Goal: Task Accomplishment & Management: Manage account settings

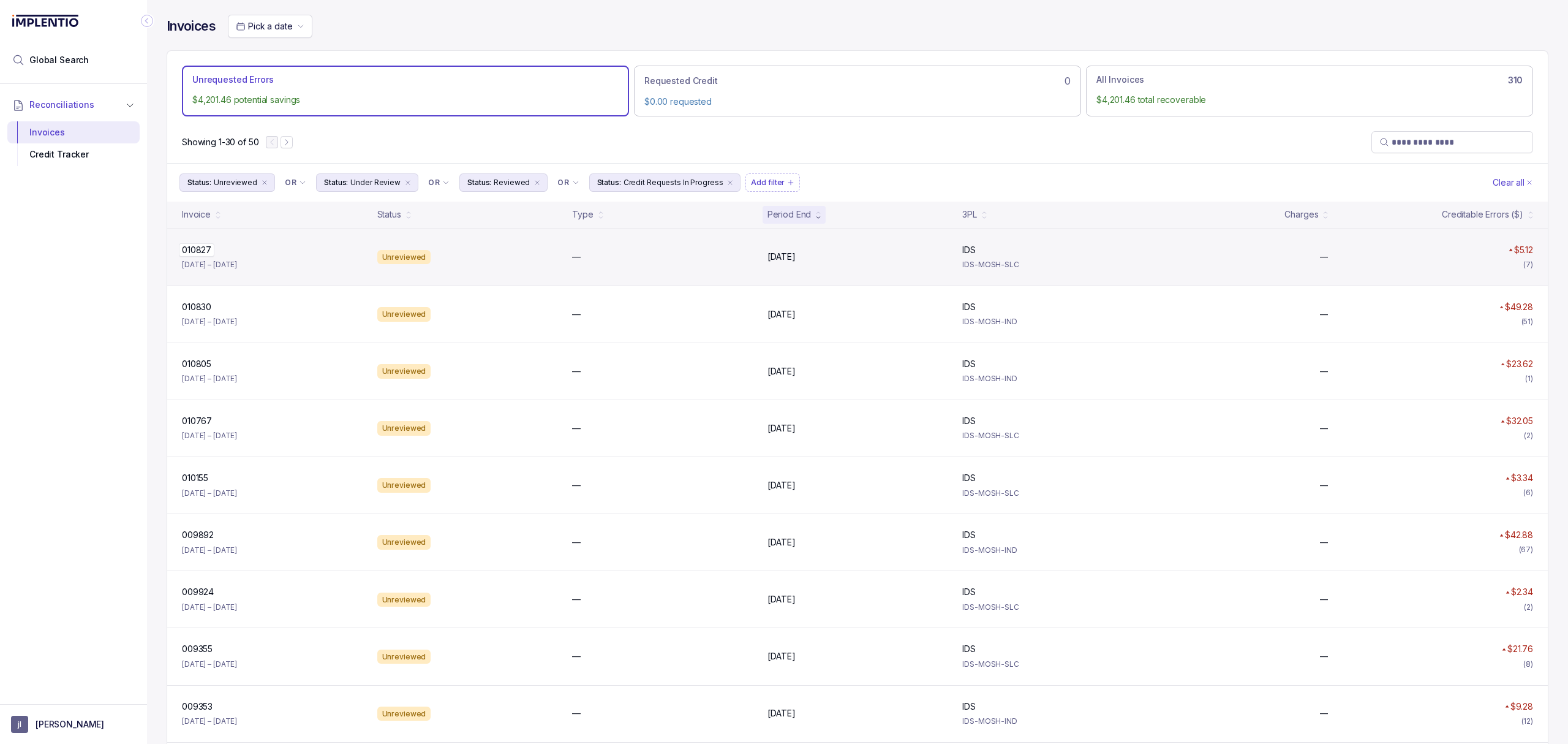
click at [187, 254] on p "010827" at bounding box center [197, 249] width 35 height 13
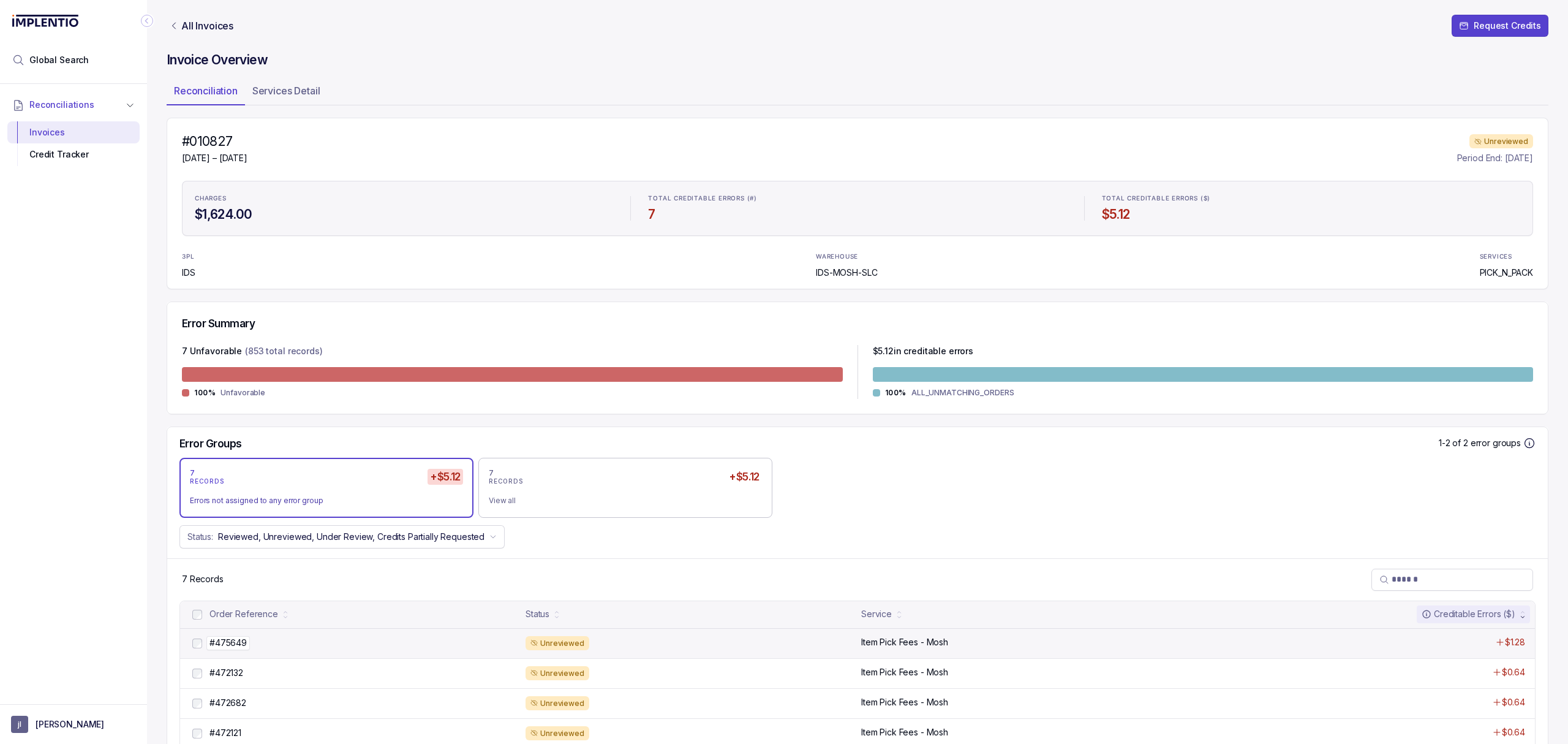
click at [234, 647] on p "#475649" at bounding box center [228, 642] width 44 height 13
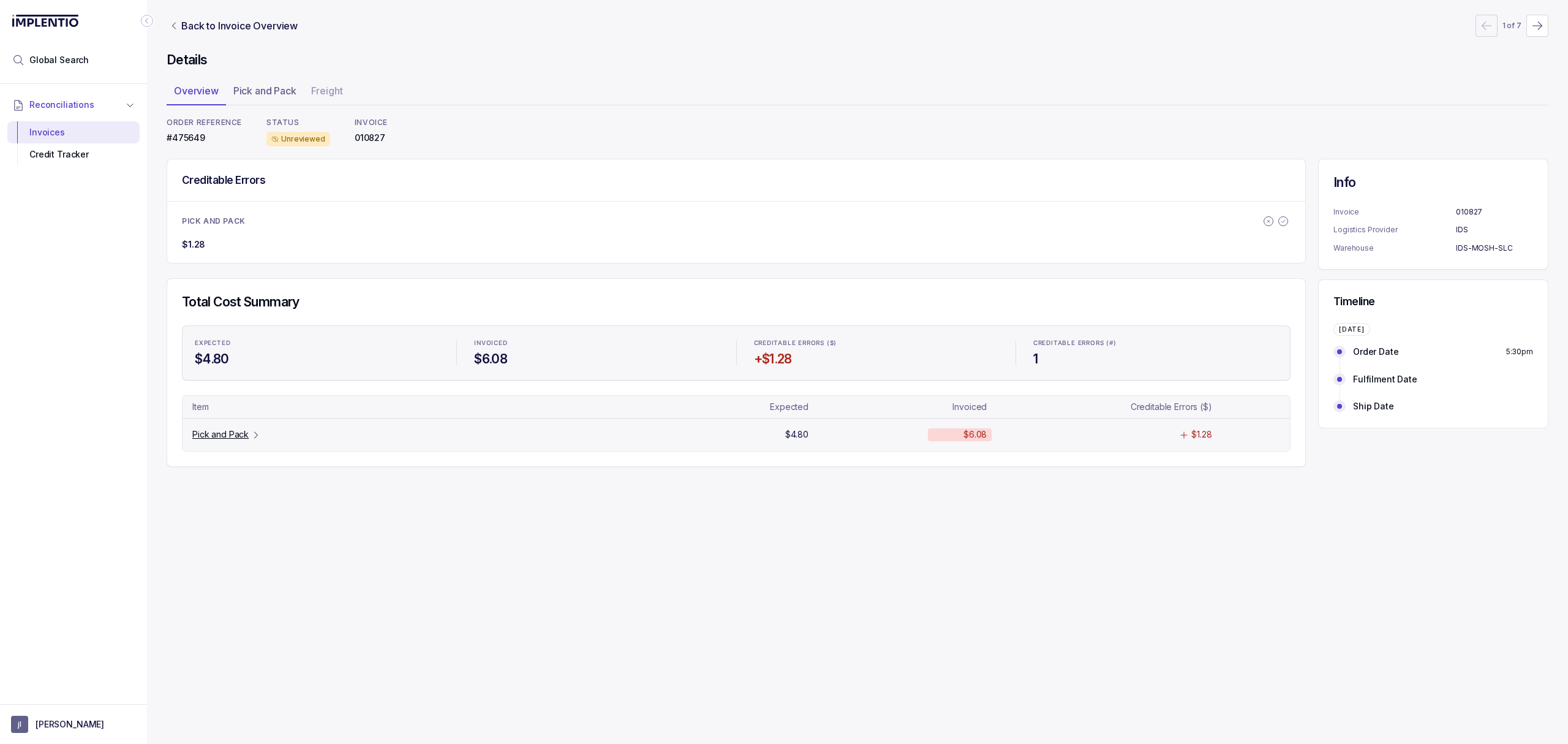
click at [233, 434] on p "Pick and Pack" at bounding box center [220, 435] width 56 height 12
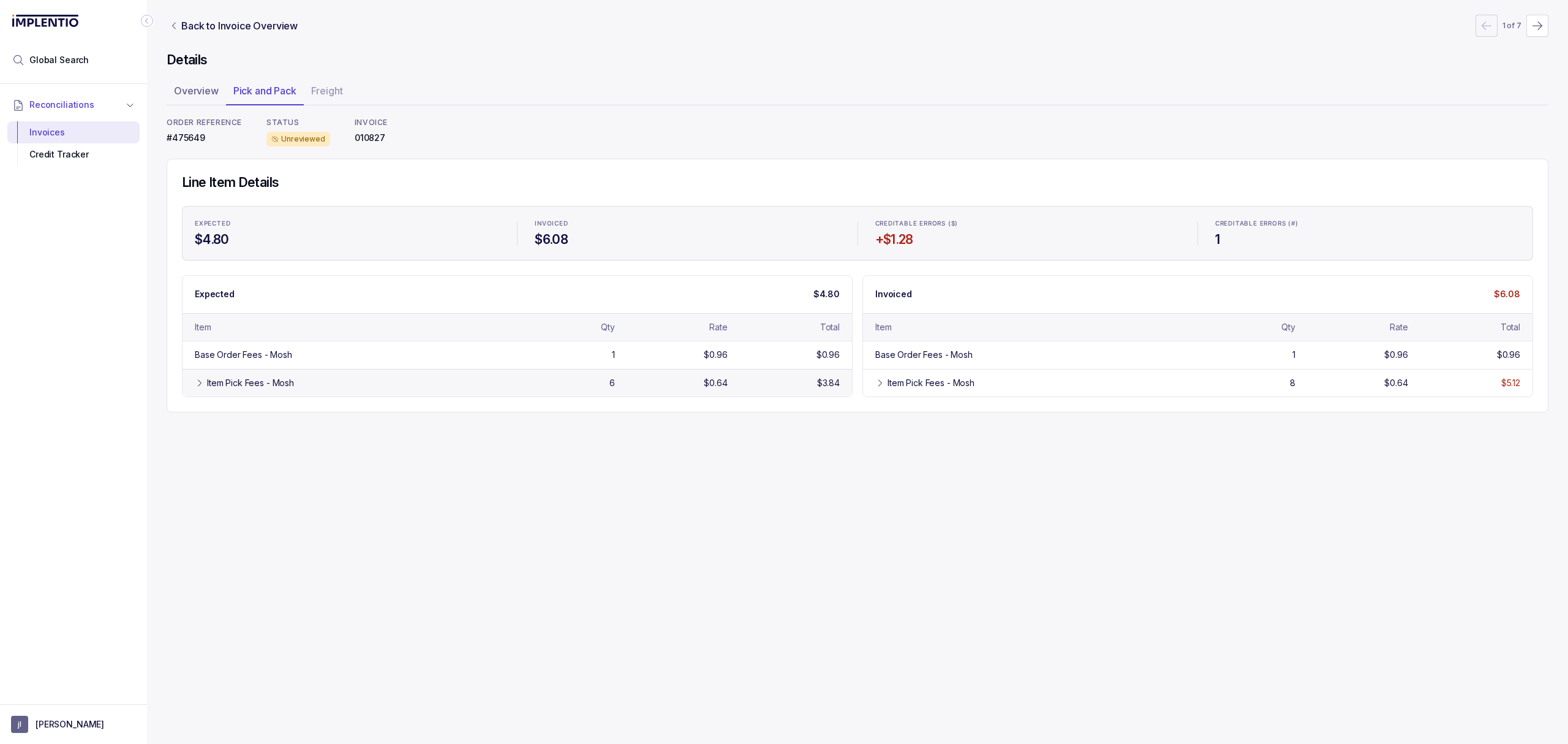
click at [236, 370] on div "Item Pick Fees - Mosh 6 $0.64 $3.84" at bounding box center [517, 382] width 670 height 27
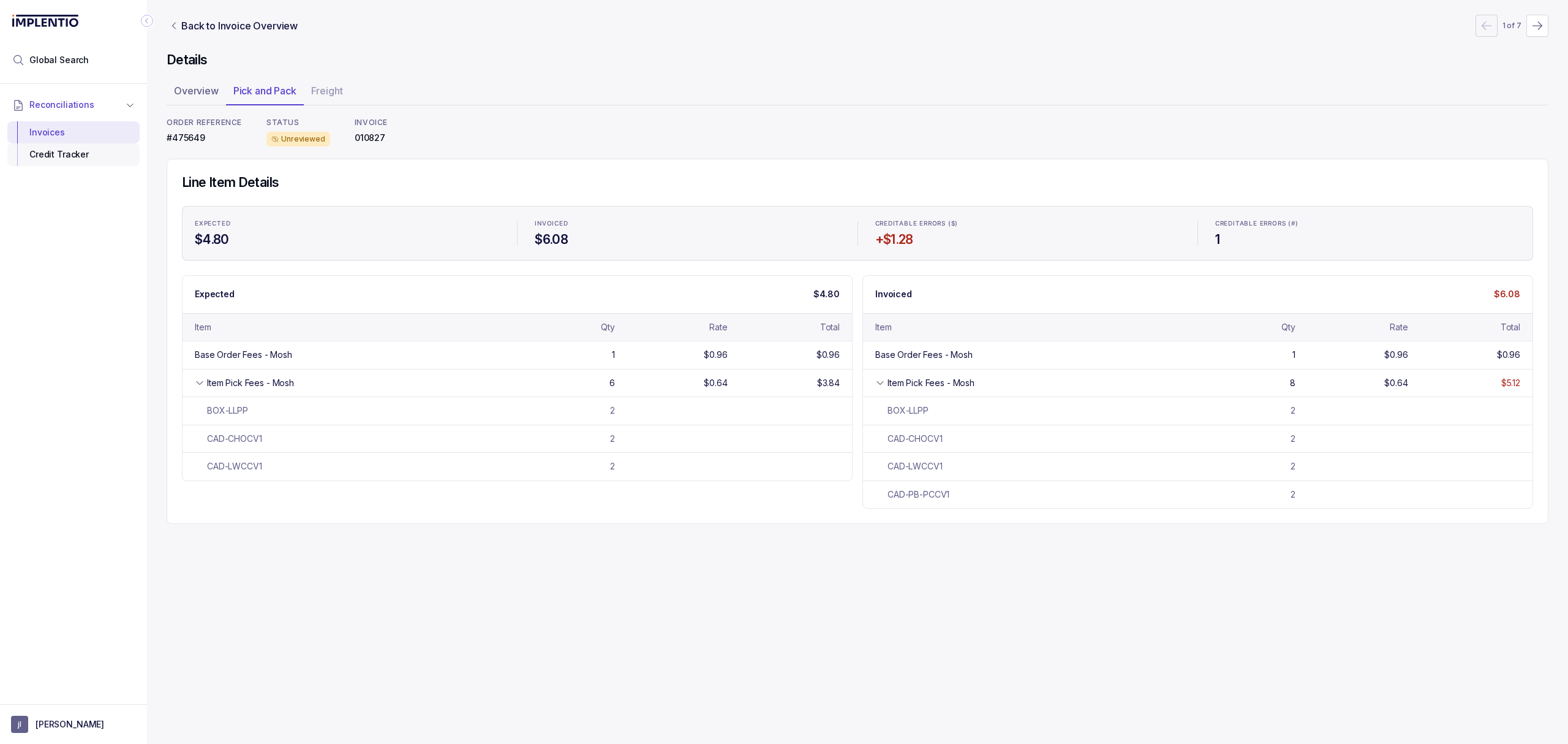
click at [104, 157] on div "Credit Tracker" at bounding box center [74, 154] width 112 height 22
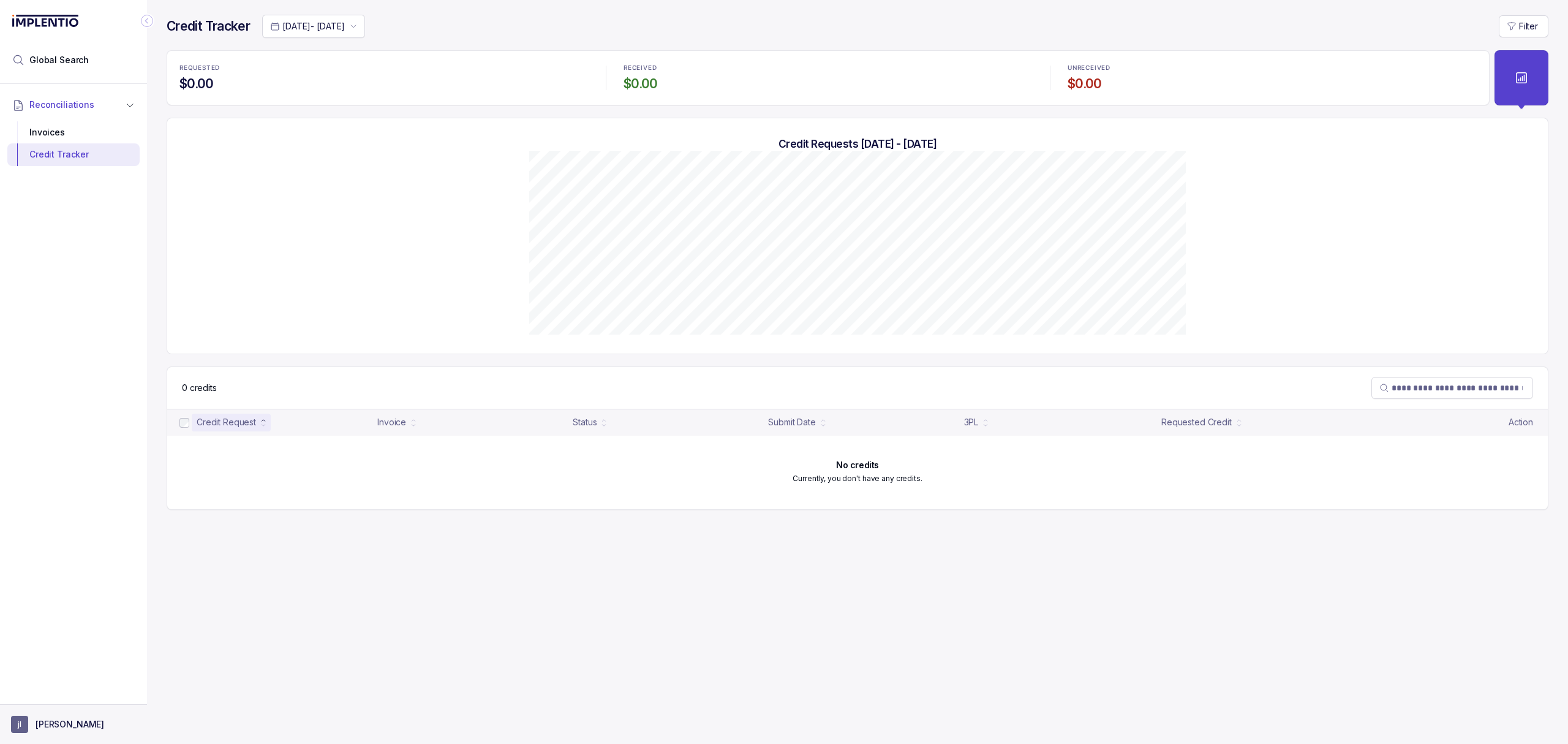
click at [62, 729] on p "[PERSON_NAME]" at bounding box center [69, 725] width 68 height 12
click at [61, 694] on p "Logout" at bounding box center [81, 697] width 102 height 12
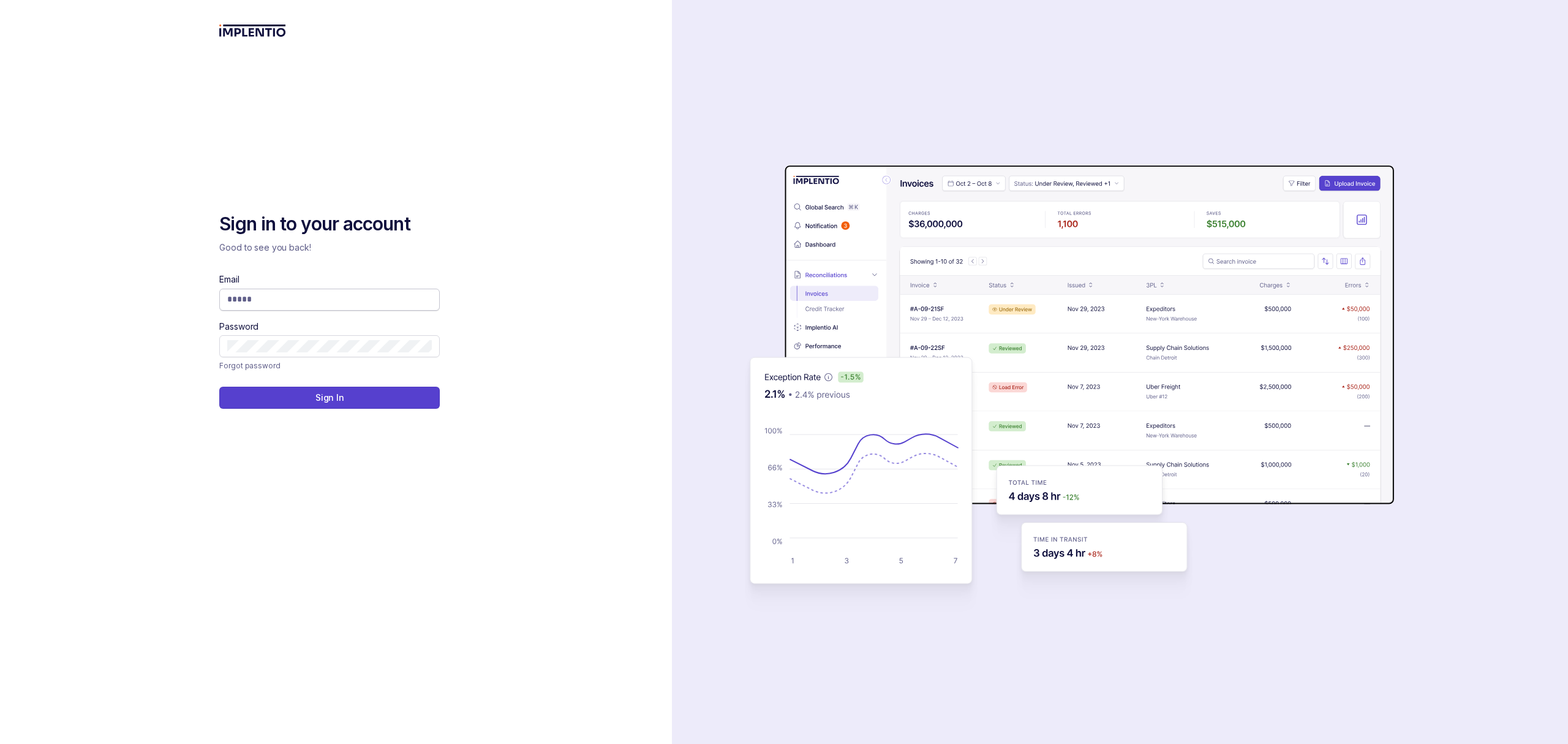
click at [239, 290] on span at bounding box center [329, 300] width 220 height 22
click at [240, 291] on span at bounding box center [329, 300] width 220 height 22
click at [240, 298] on input "Email" at bounding box center [329, 299] width 205 height 12
type input "**********"
